Goal: Task Accomplishment & Management: Manage account settings

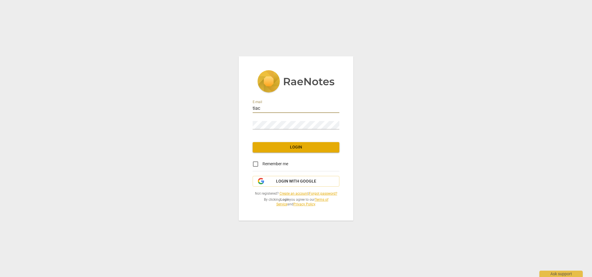
click at [337, 107] on input "tiac" at bounding box center [296, 109] width 87 height 8
click at [285, 108] on input "tiac" at bounding box center [296, 109] width 87 height 8
click at [299, 108] on input "[EMAIL_ADDRESS][DOMAIN_NAME]. [GEOGRAPHIC_DATA]" at bounding box center [296, 109] width 87 height 8
type input "[EMAIL_ADDRESS][DOMAIN_NAME]"
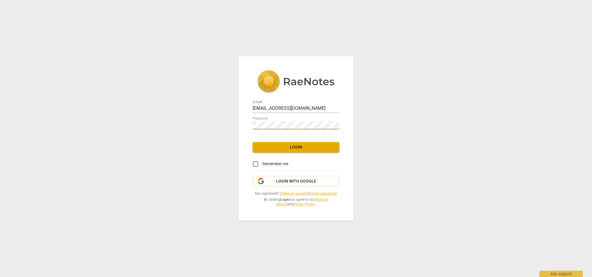
drag, startPoint x: 257, startPoint y: 164, endPoint x: 272, endPoint y: 159, distance: 15.2
click at [257, 165] on input "Remember me" at bounding box center [256, 164] width 14 height 14
checkbox input "true"
click at [296, 147] on span "Login" at bounding box center [295, 148] width 77 height 6
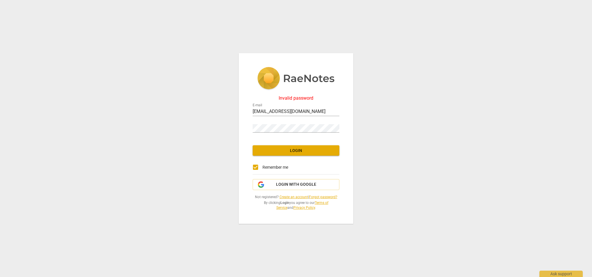
drag, startPoint x: 389, startPoint y: 135, endPoint x: 385, endPoint y: 136, distance: 4.3
click at [389, 135] on div "Invalid password E-mail [EMAIL_ADDRESS][DOMAIN_NAME] Password Login Remember me…" at bounding box center [296, 138] width 592 height 277
